Goal: Task Accomplishment & Management: Use online tool/utility

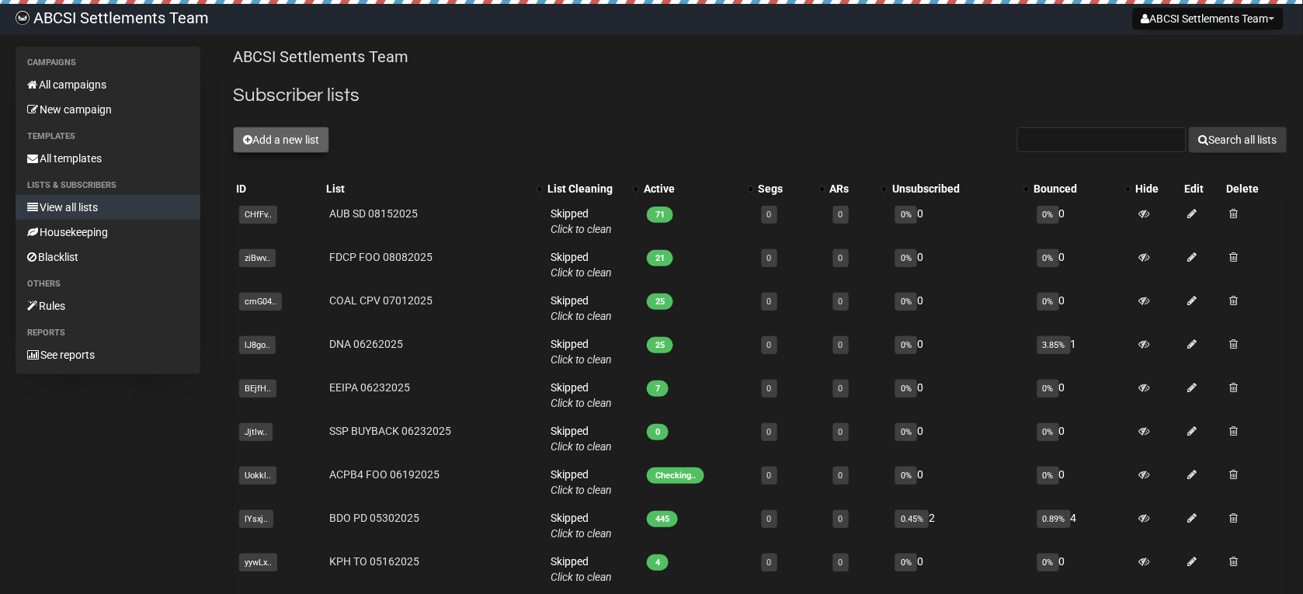
click at [273, 140] on button "Add a new list" at bounding box center [281, 140] width 96 height 26
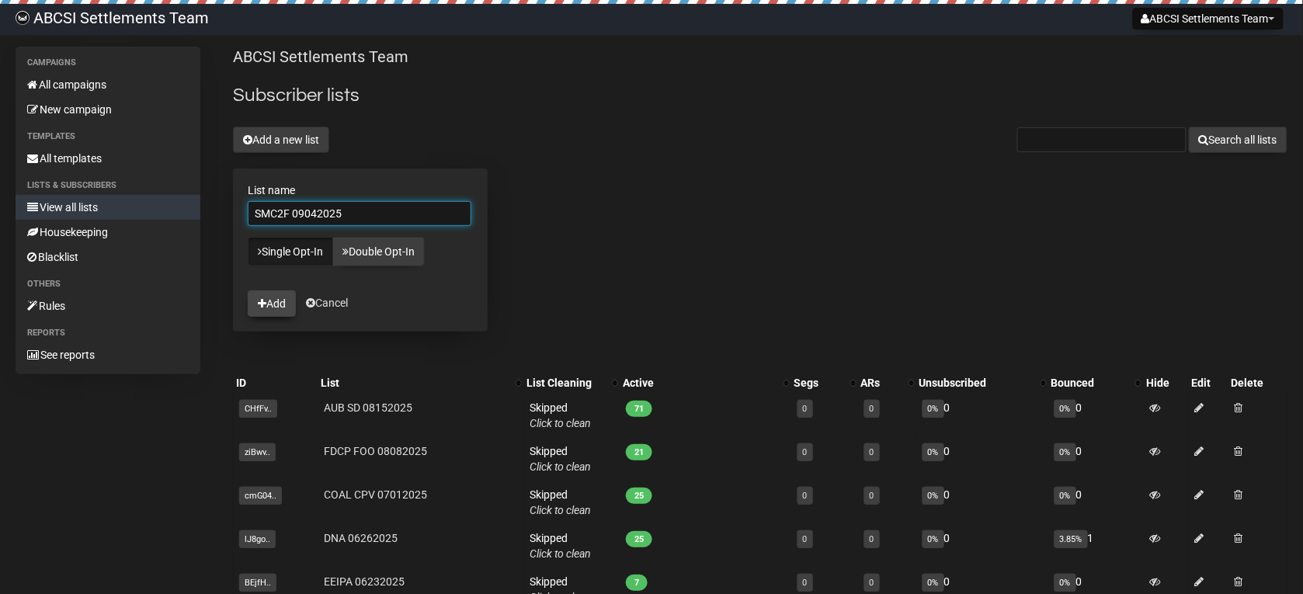
type input "SMC2F 09042025"
click at [266, 303] on button "Add" at bounding box center [272, 303] width 48 height 26
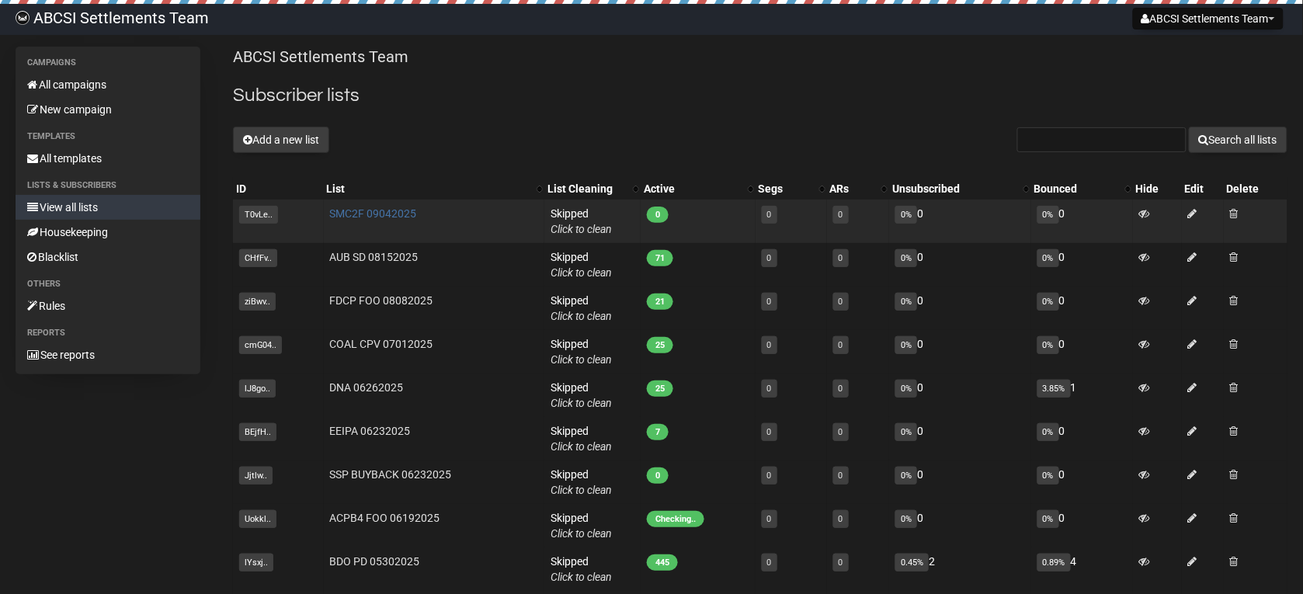
click at [387, 217] on link "SMC2F 09042025" at bounding box center [373, 213] width 87 height 12
click at [360, 219] on link "SMC2F 09042025" at bounding box center [373, 213] width 87 height 12
